Goal: Task Accomplishment & Management: Manage account settings

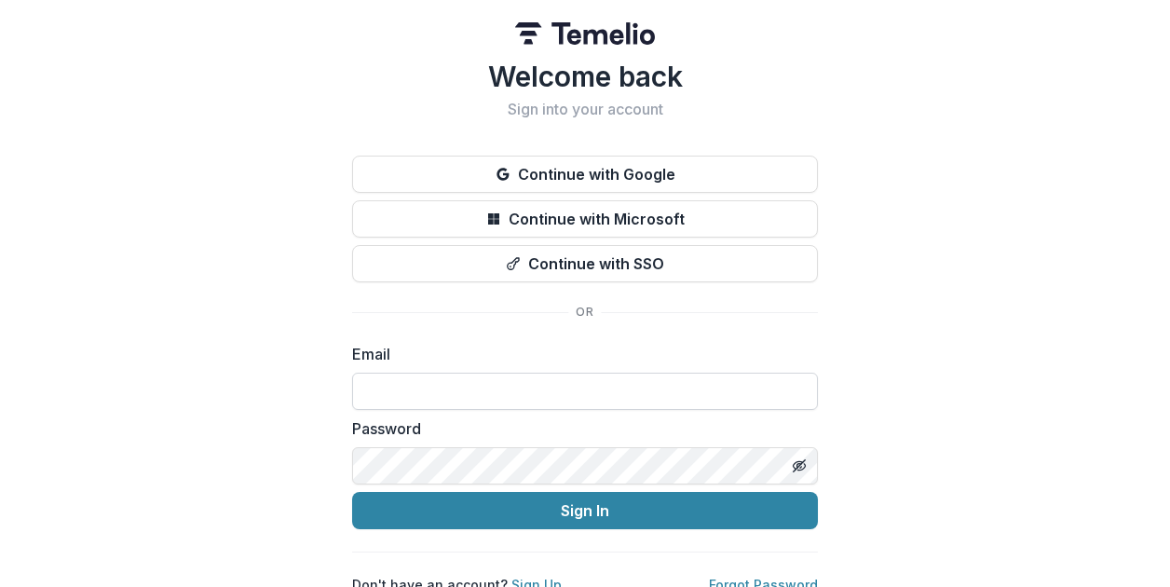
click at [643, 407] on input at bounding box center [585, 391] width 466 height 37
drag, startPoint x: 654, startPoint y: 385, endPoint x: 327, endPoint y: 384, distance: 326.9
click at [327, 384] on div "**********" at bounding box center [585, 297] width 1170 height 594
type input "**********"
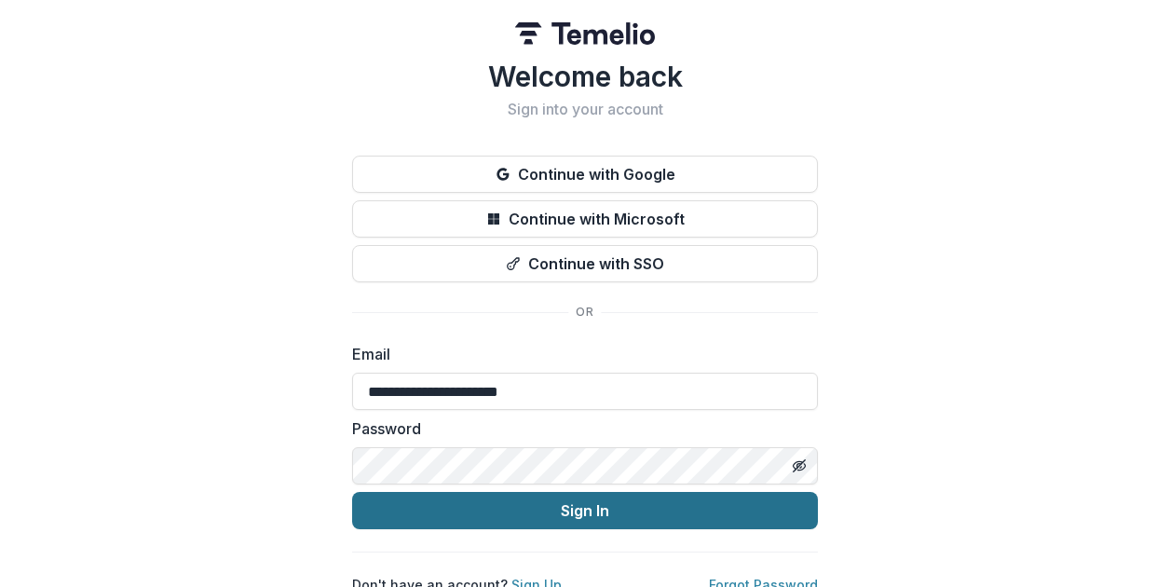
click at [620, 513] on button "Sign In" at bounding box center [585, 510] width 466 height 37
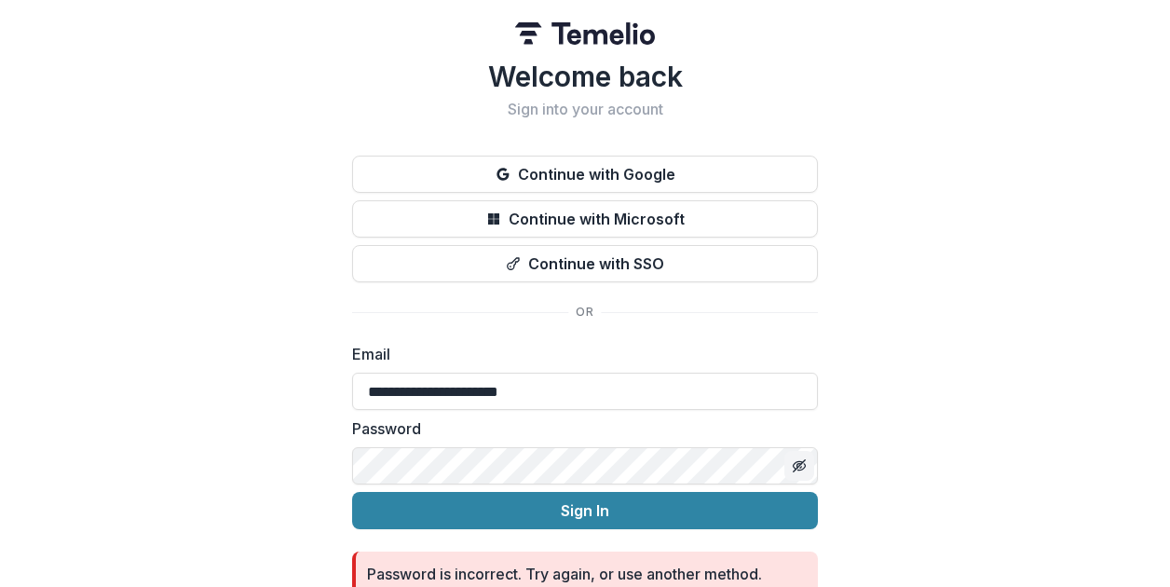
click at [799, 463] on line "Toggle password visibility" at bounding box center [799, 465] width 11 height 11
click at [332, 470] on div "**********" at bounding box center [585, 330] width 1170 height 661
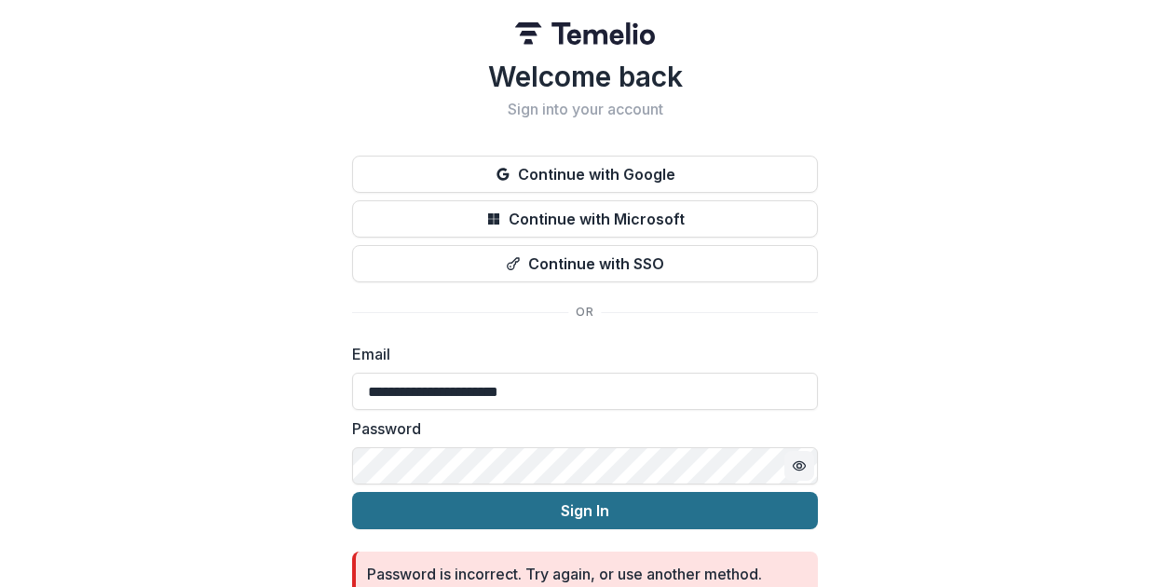
click at [617, 511] on button "Sign In" at bounding box center [585, 510] width 466 height 37
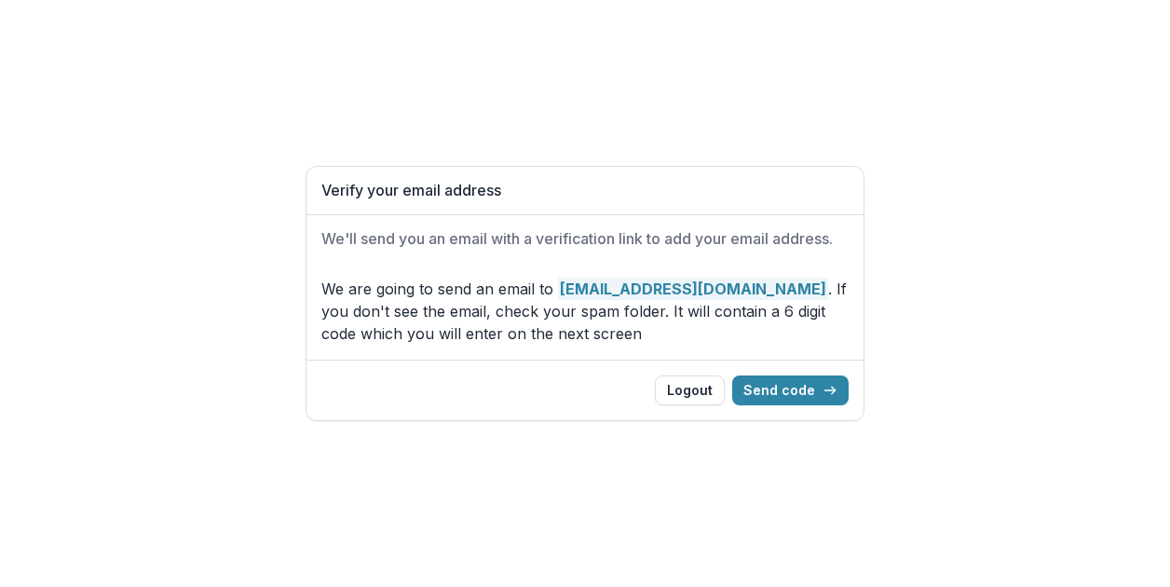
click at [795, 410] on div "Logout Send code" at bounding box center [584, 390] width 557 height 61
click at [795, 388] on button "Send code" at bounding box center [790, 390] width 116 height 30
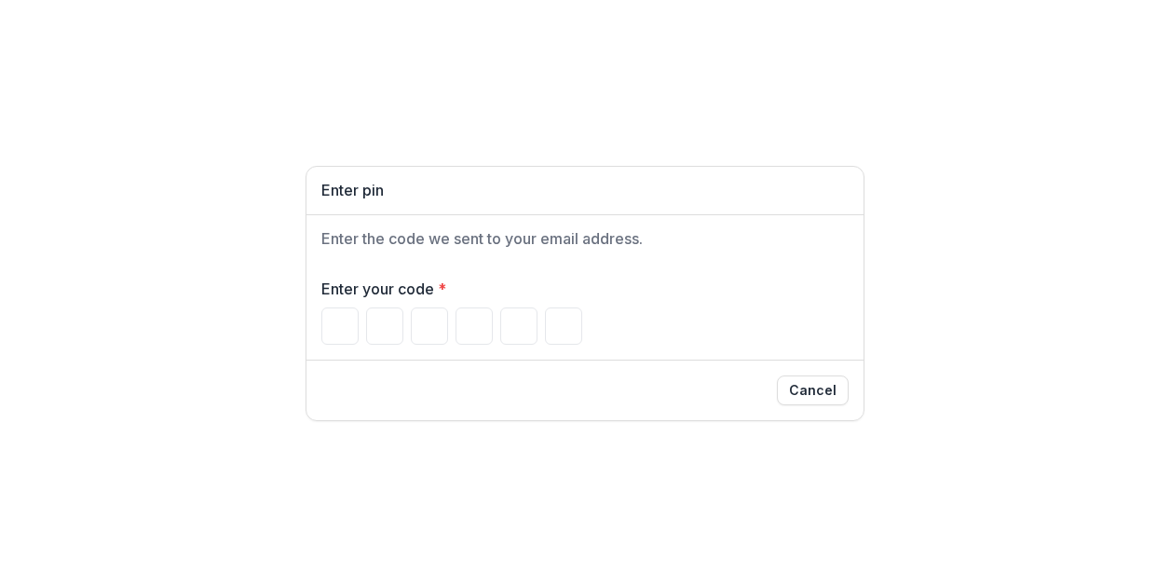
type input "*"
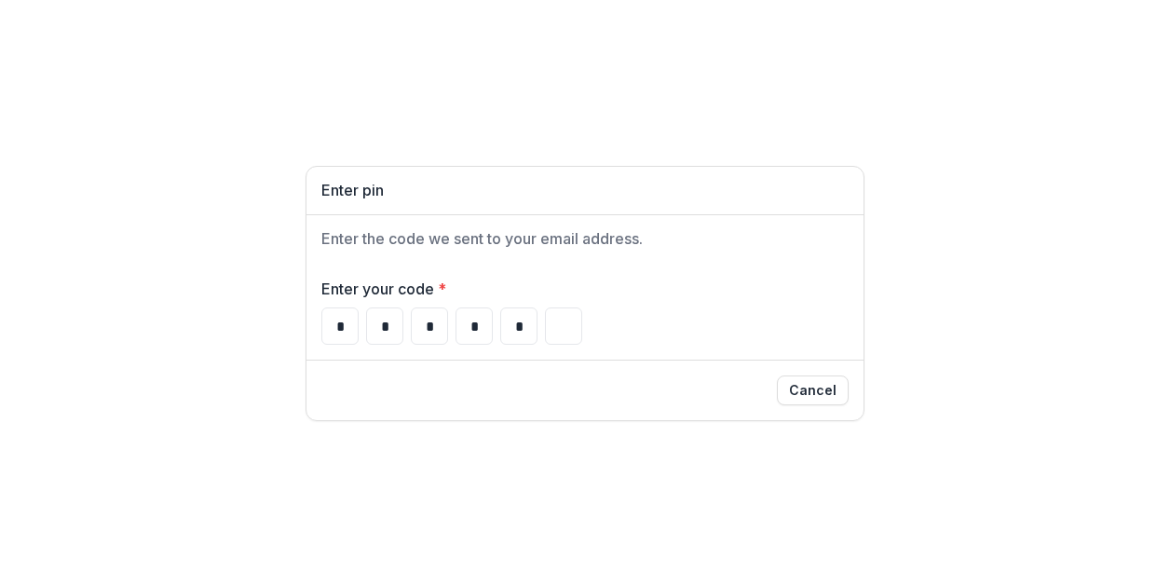
type input "*"
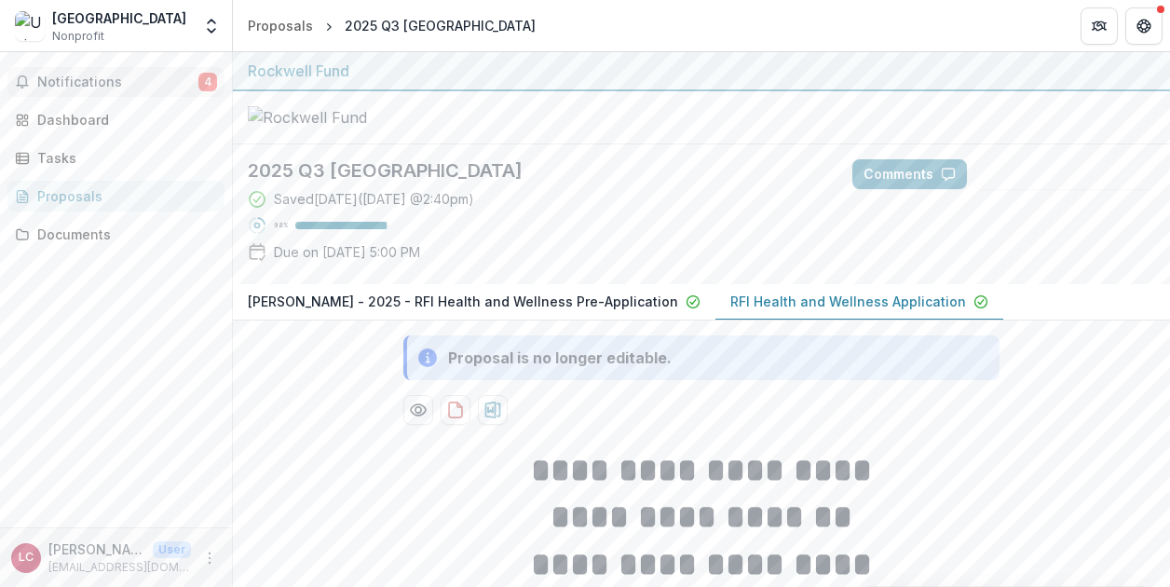
click at [153, 85] on span "Notifications" at bounding box center [117, 83] width 161 height 16
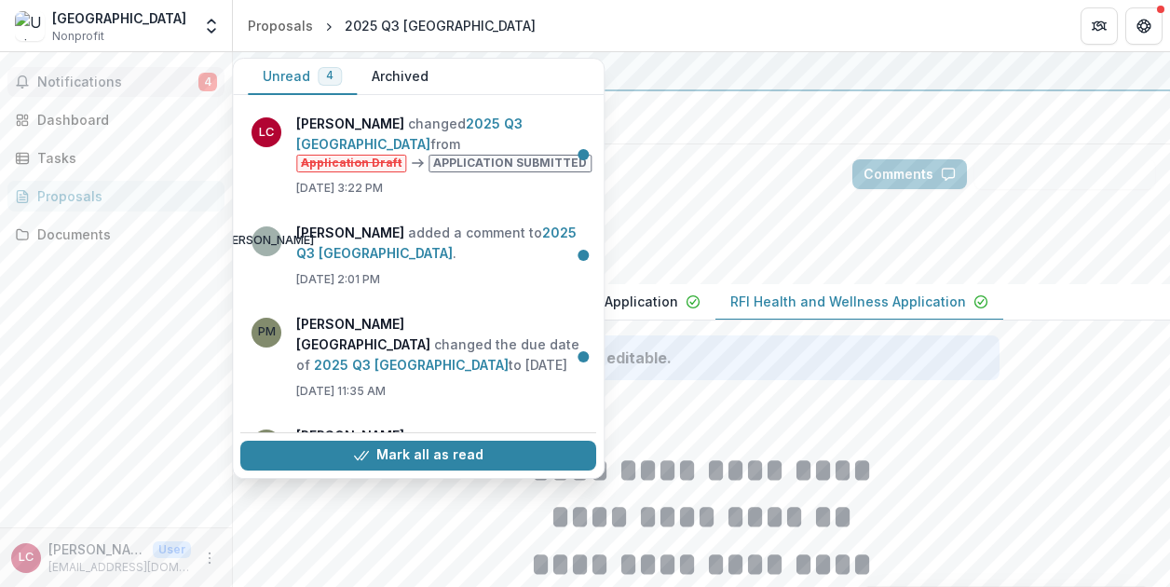
click at [861, 117] on div at bounding box center [701, 117] width 937 height 53
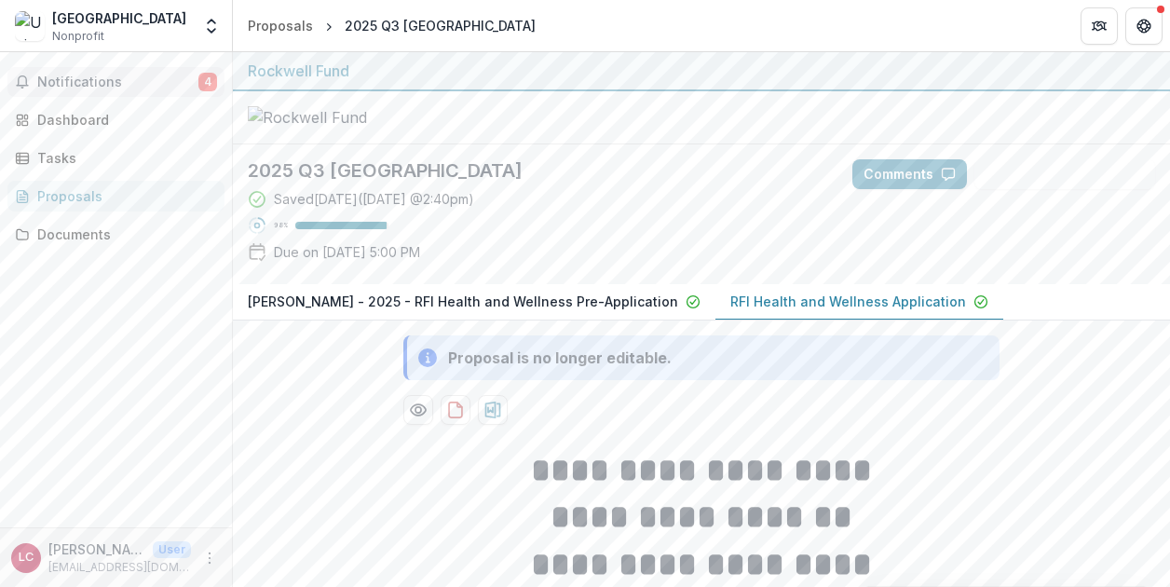
click at [75, 90] on button "Notifications 4" at bounding box center [115, 82] width 217 height 30
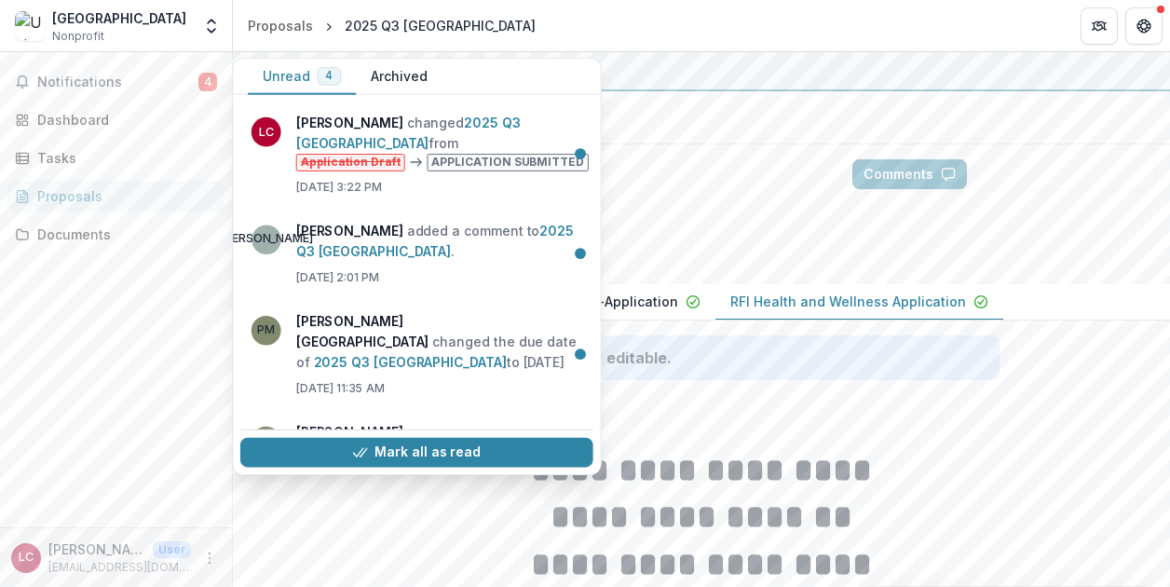
click at [767, 53] on div "Rockwell Fund" at bounding box center [701, 71] width 937 height 39
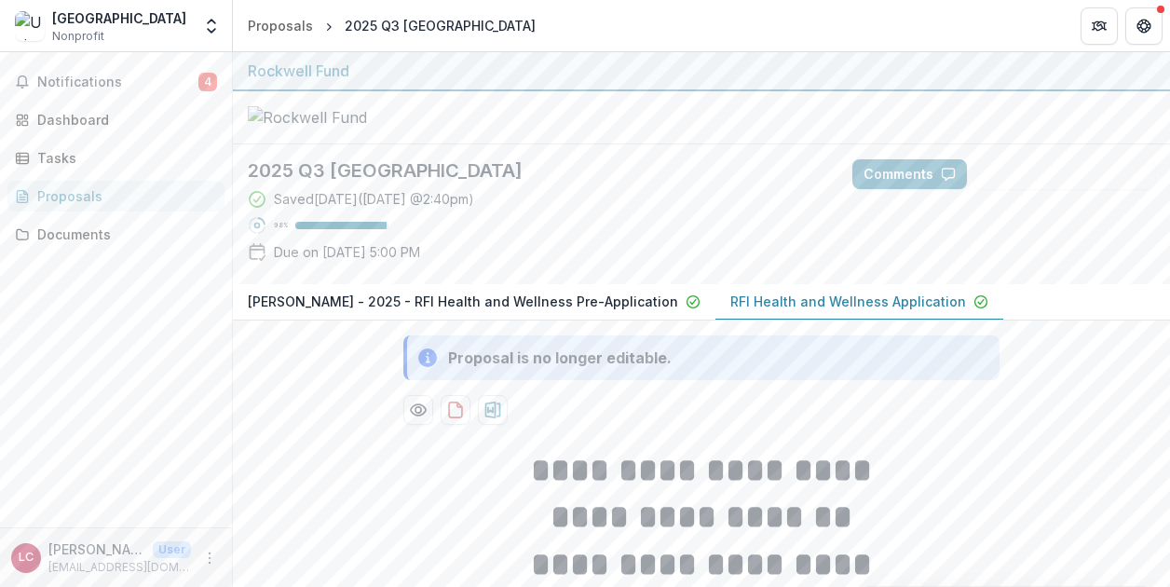
click at [805, 129] on div at bounding box center [701, 117] width 937 height 53
click at [1159, 18] on button "Get Help" at bounding box center [1143, 25] width 37 height 37
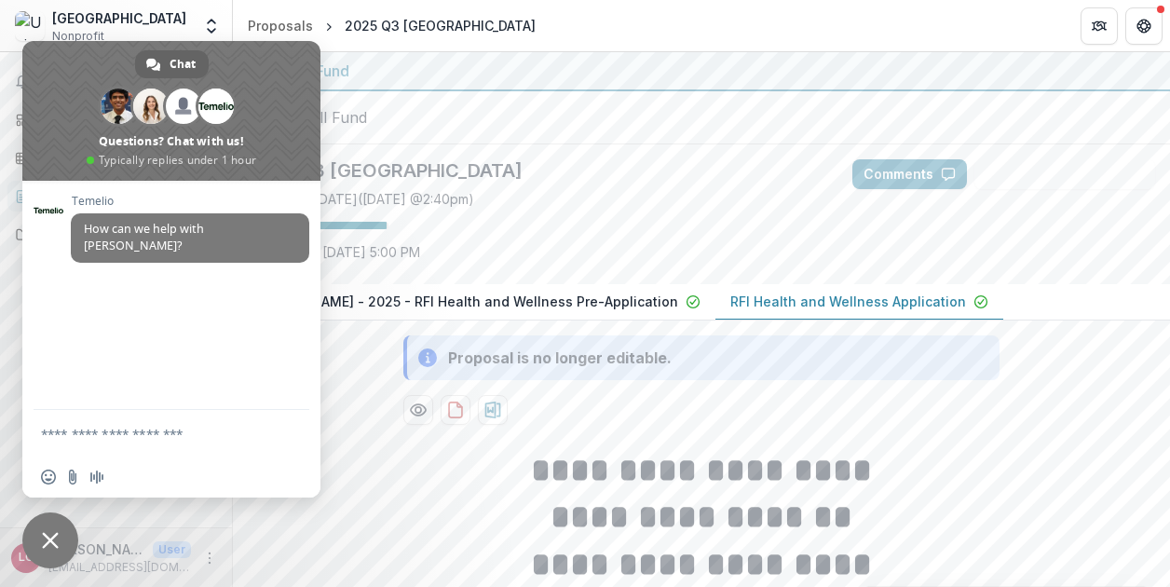
click at [931, 40] on header "Proposals 2025 Q3 University of Houston" at bounding box center [701, 25] width 937 height 51
click at [892, 49] on header "Proposals 2025 Q3 University of Houston" at bounding box center [701, 25] width 937 height 51
click at [1144, 25] on icon "Get Help" at bounding box center [1143, 26] width 15 height 15
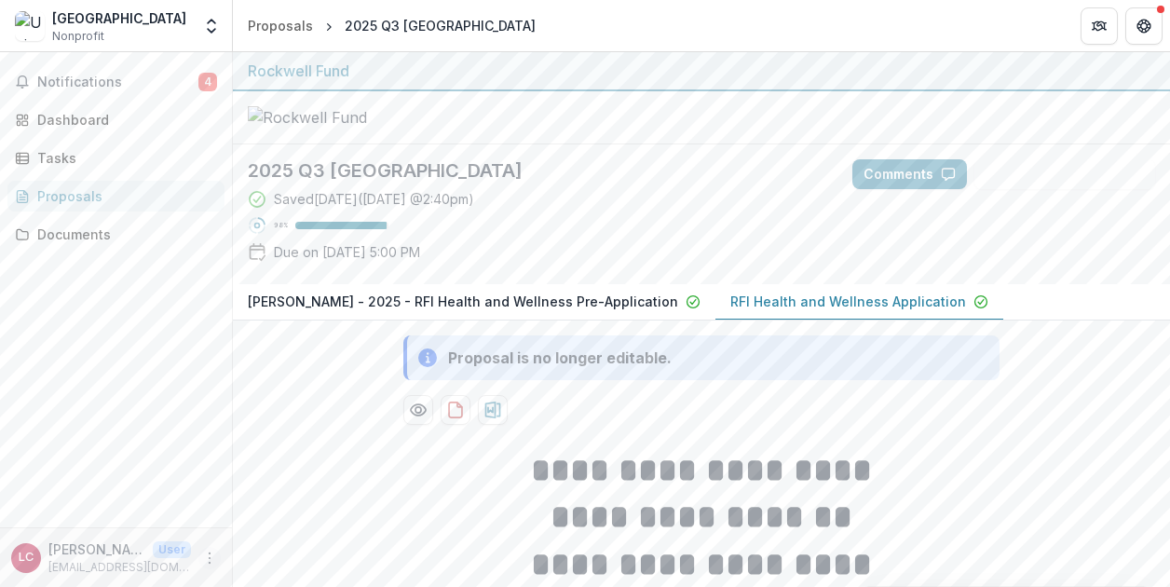
click at [205, 560] on icon "More" at bounding box center [209, 557] width 15 height 15
click at [289, 544] on button "Logout" at bounding box center [332, 549] width 199 height 31
